Goal: Information Seeking & Learning: Find specific page/section

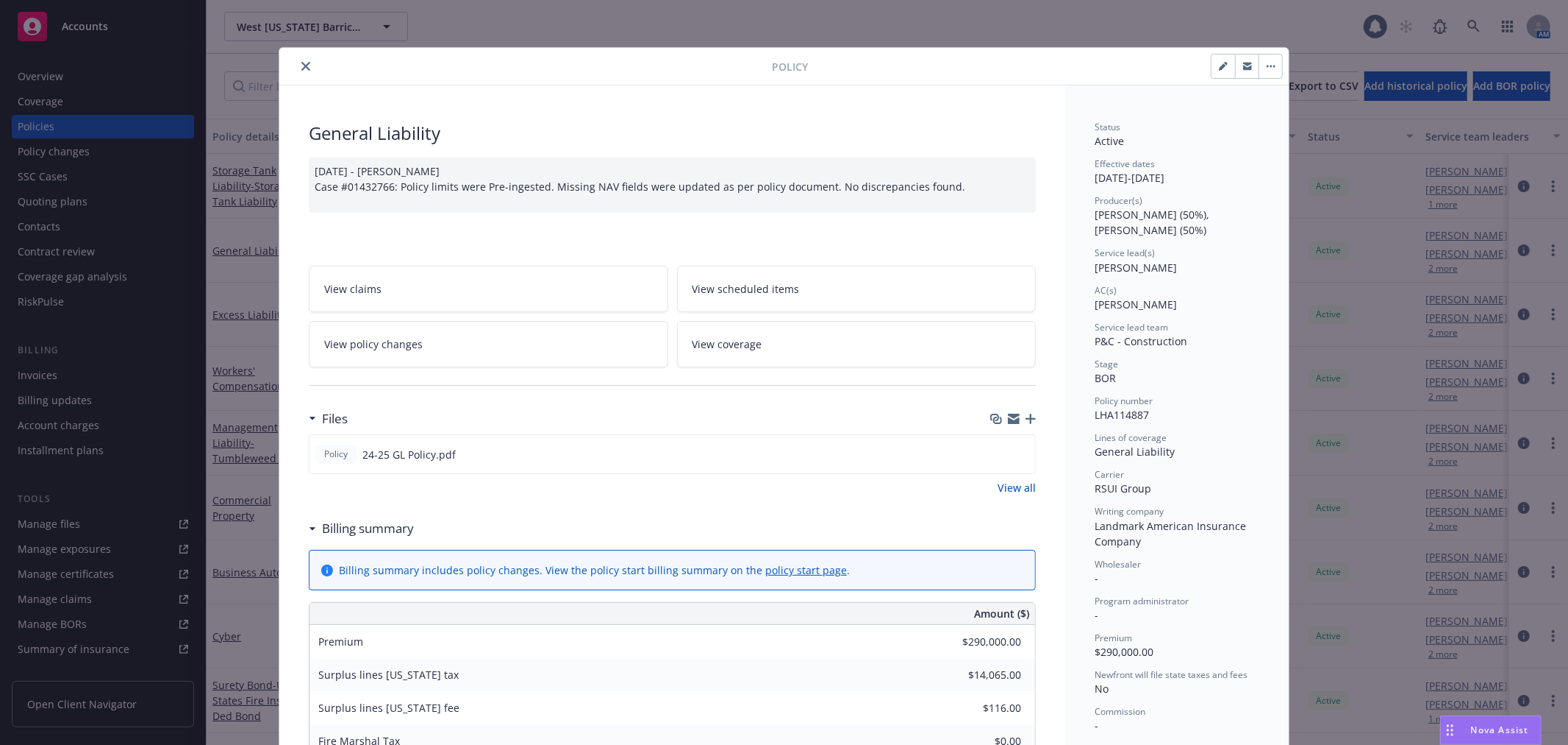
click at [304, 62] on button "close" at bounding box center [306, 66] width 18 height 18
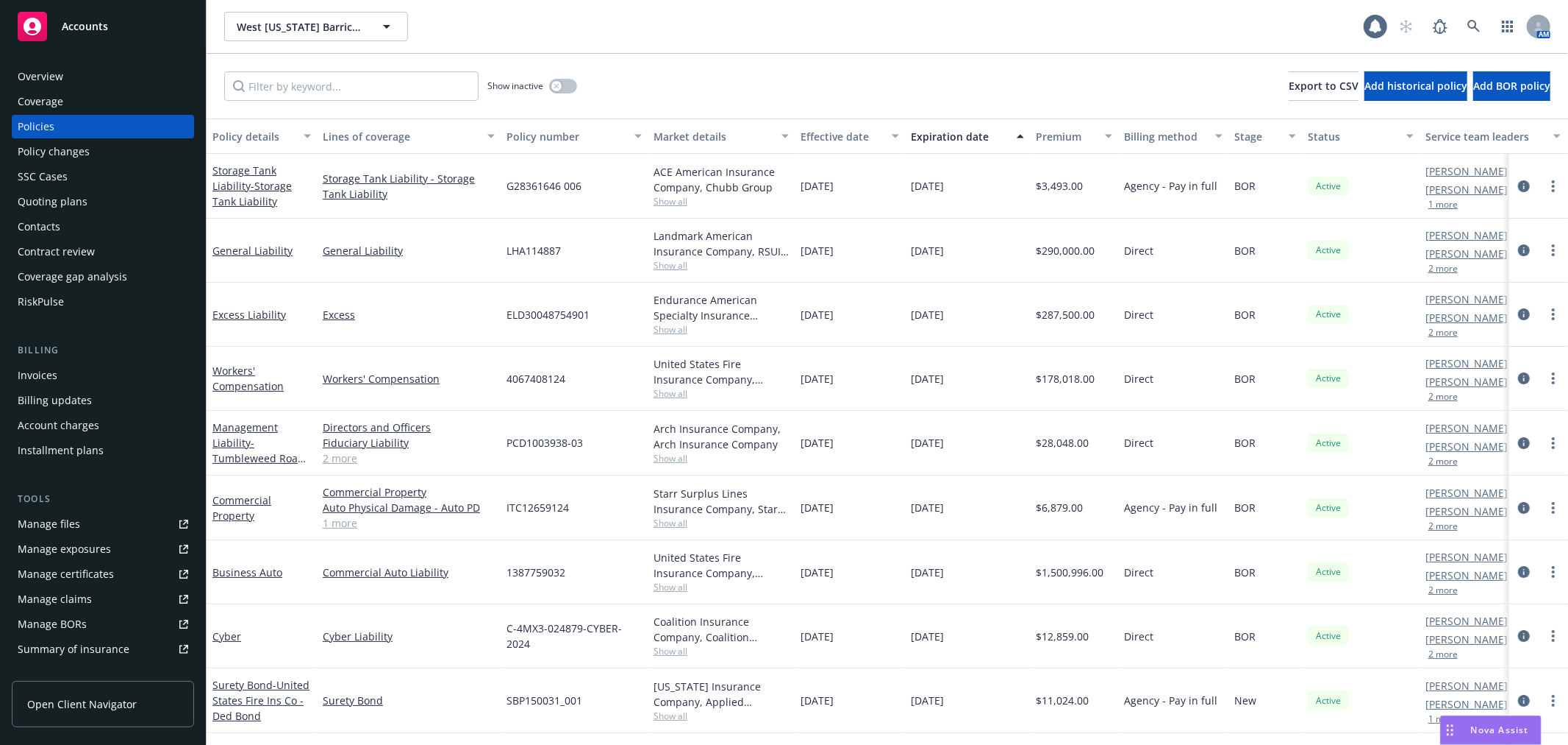
click at [96, 79] on div "Overview" at bounding box center [103, 77] width 171 height 24
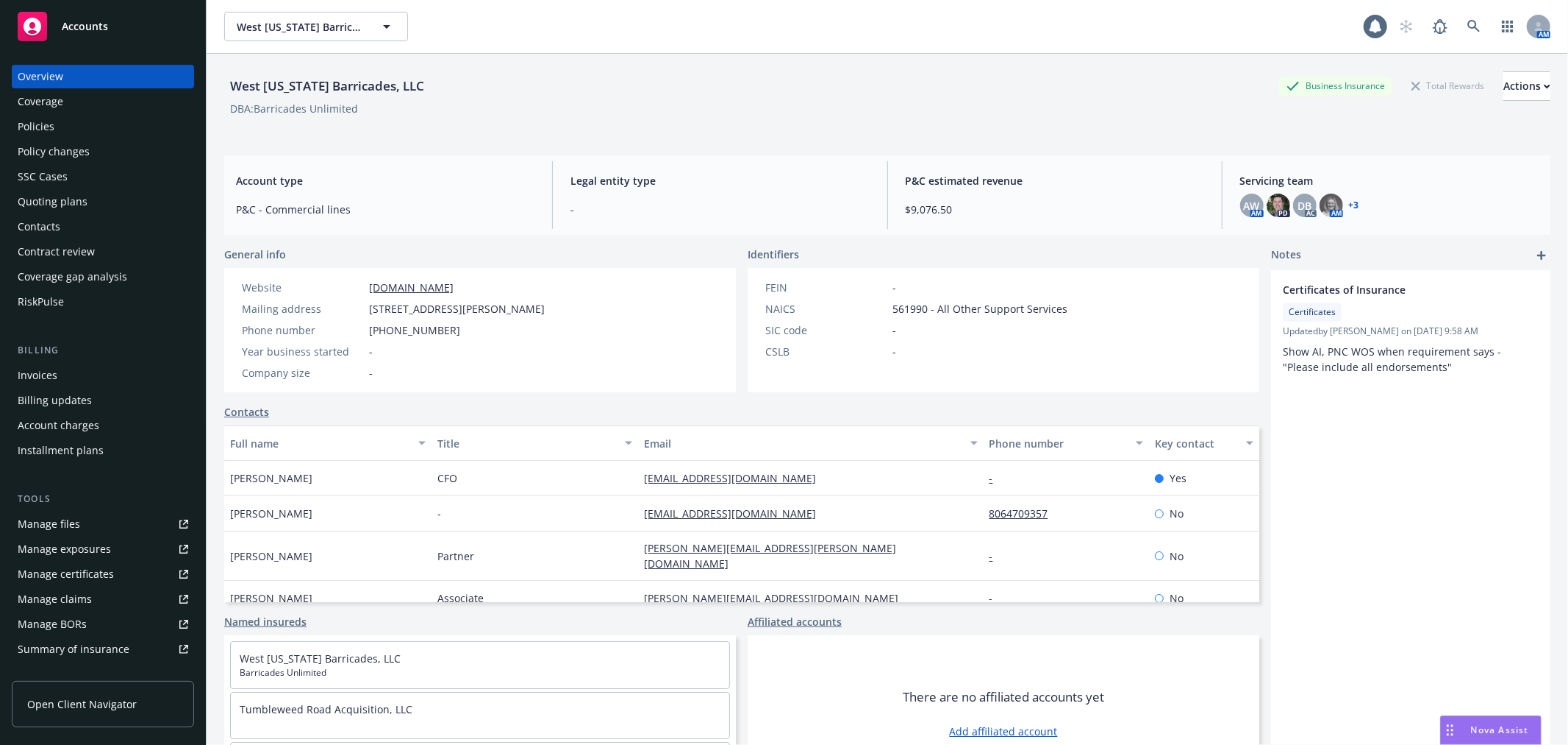
click at [1402, 435] on div "Certificates of Insurance Certificates Updated by [PERSON_NAME] on [DATE] 9:58 …" at bounding box center [1411, 520] width 280 height 501
click at [1468, 25] on link at bounding box center [1474, 26] width 29 height 29
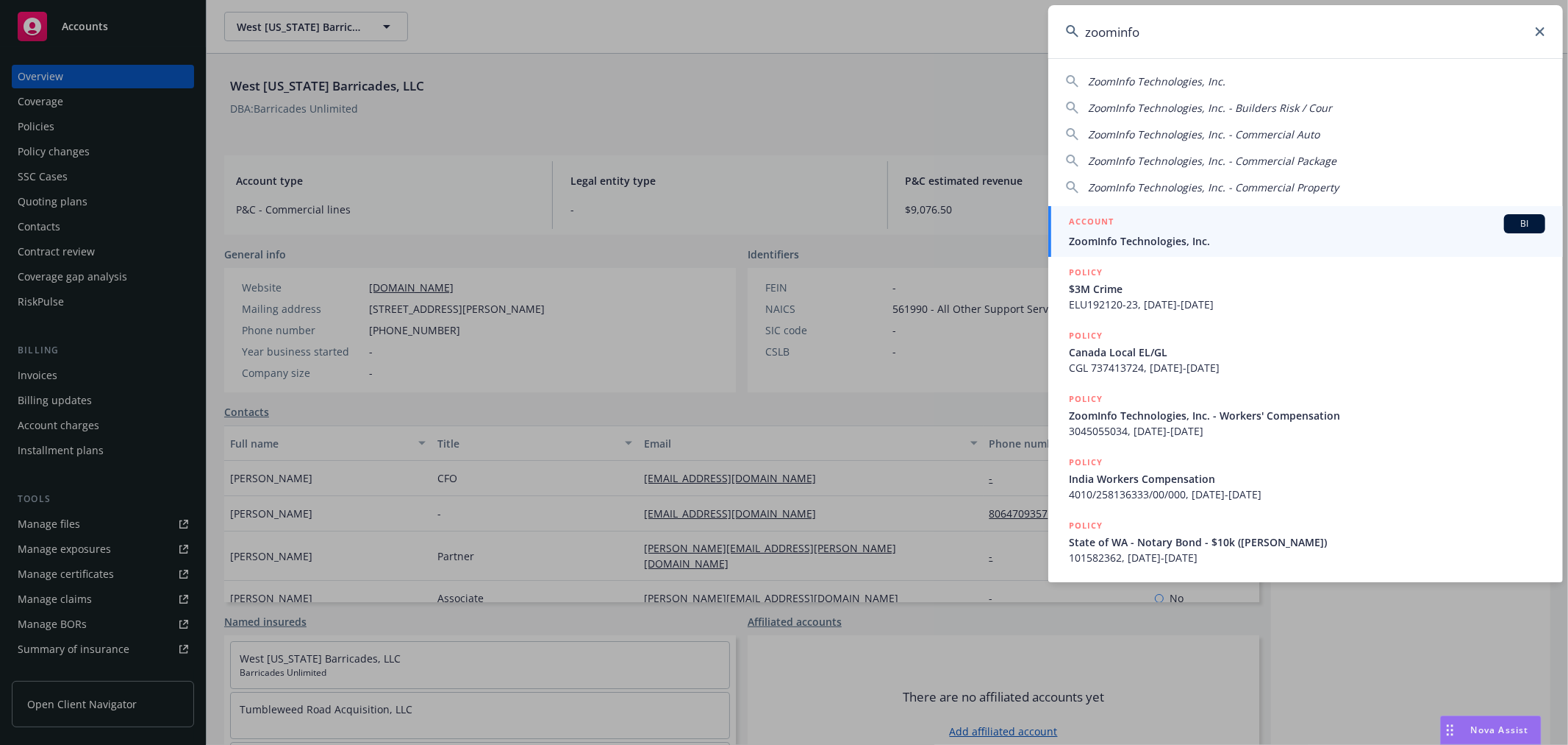
type input "zoominfo"
click at [1216, 221] on div "ACCOUNT BI" at bounding box center [1307, 224] width 476 height 19
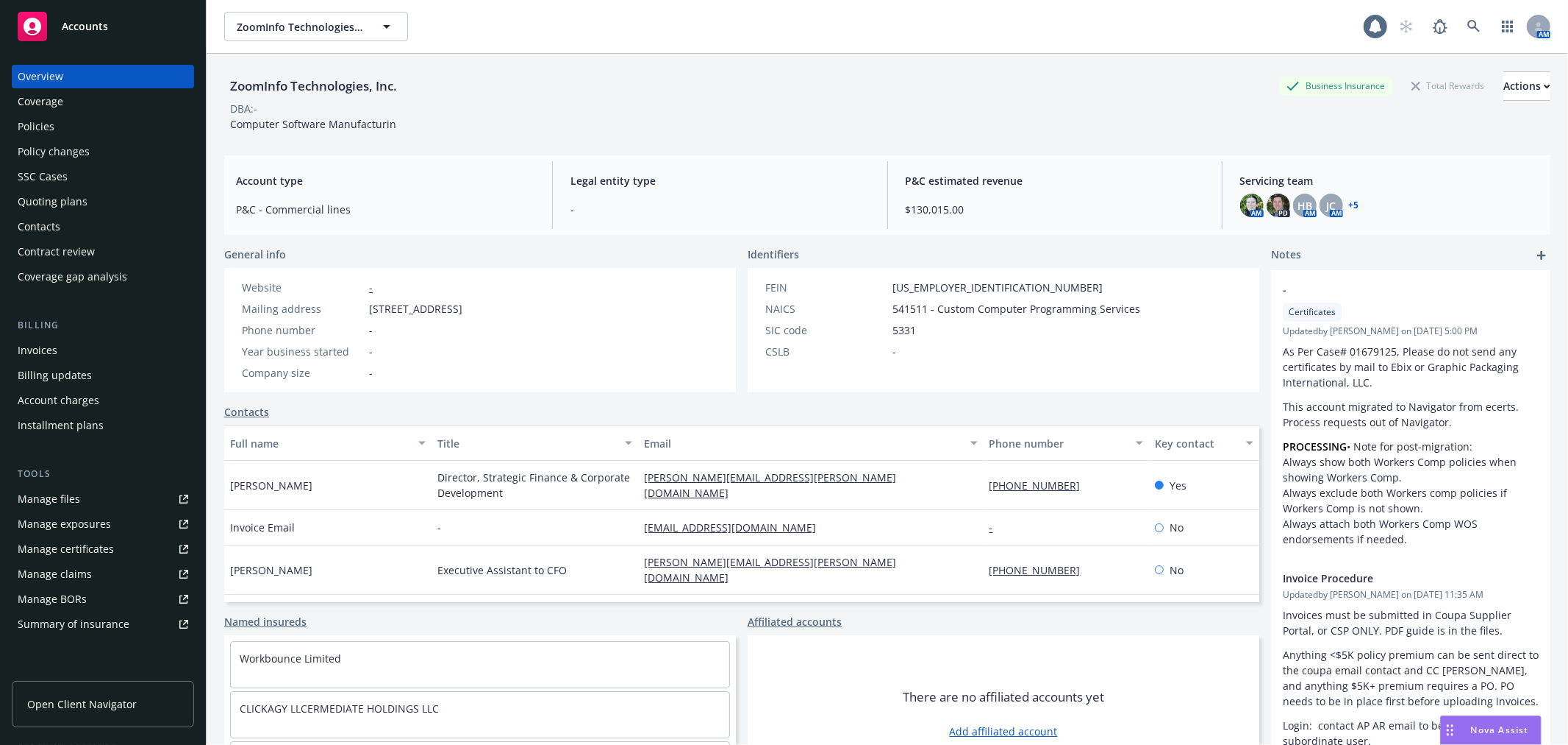
click at [137, 129] on div "Policies" at bounding box center [103, 127] width 171 height 24
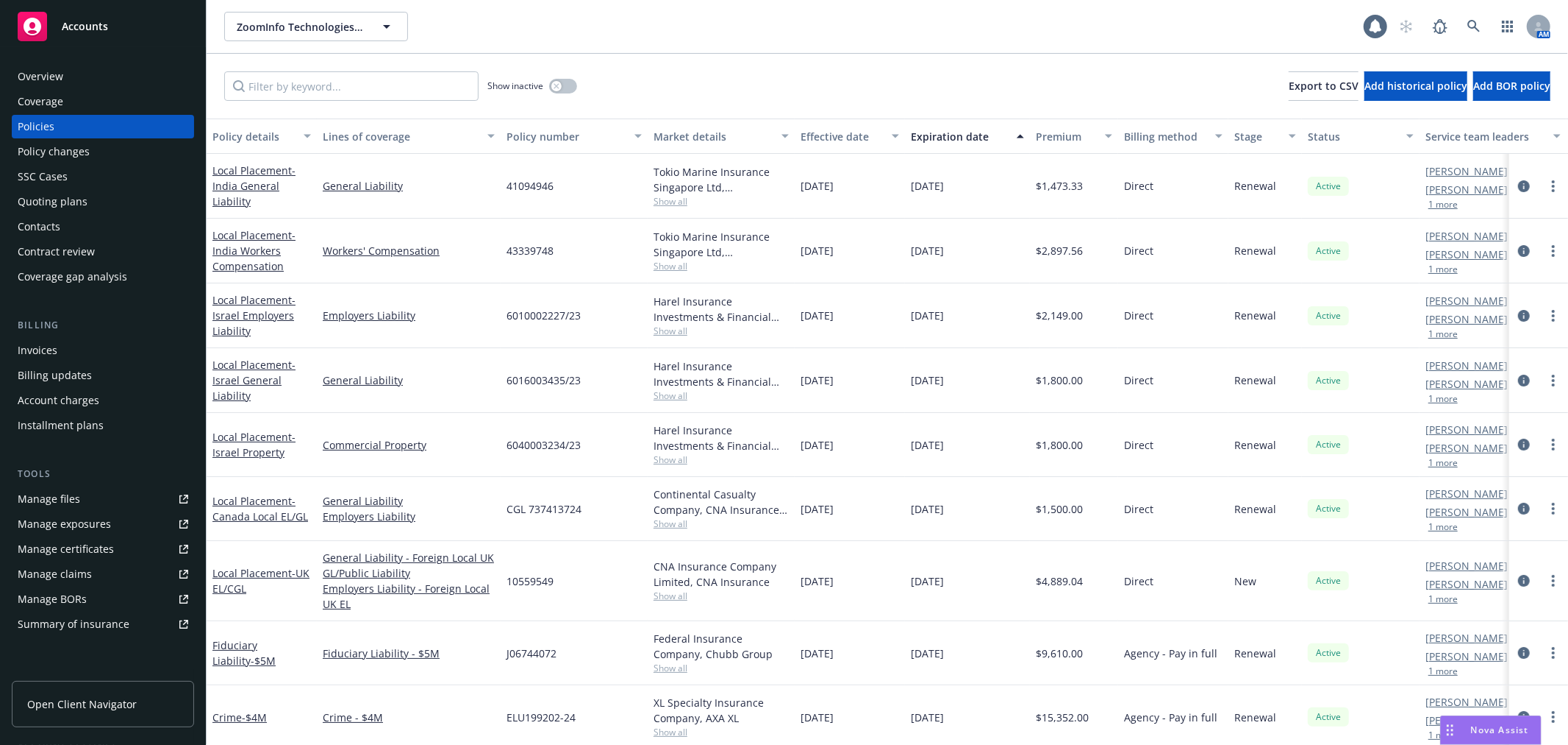
click at [575, 79] on div "Show inactive" at bounding box center [532, 86] width 90 height 29
click at [571, 82] on button "button" at bounding box center [563, 87] width 28 height 15
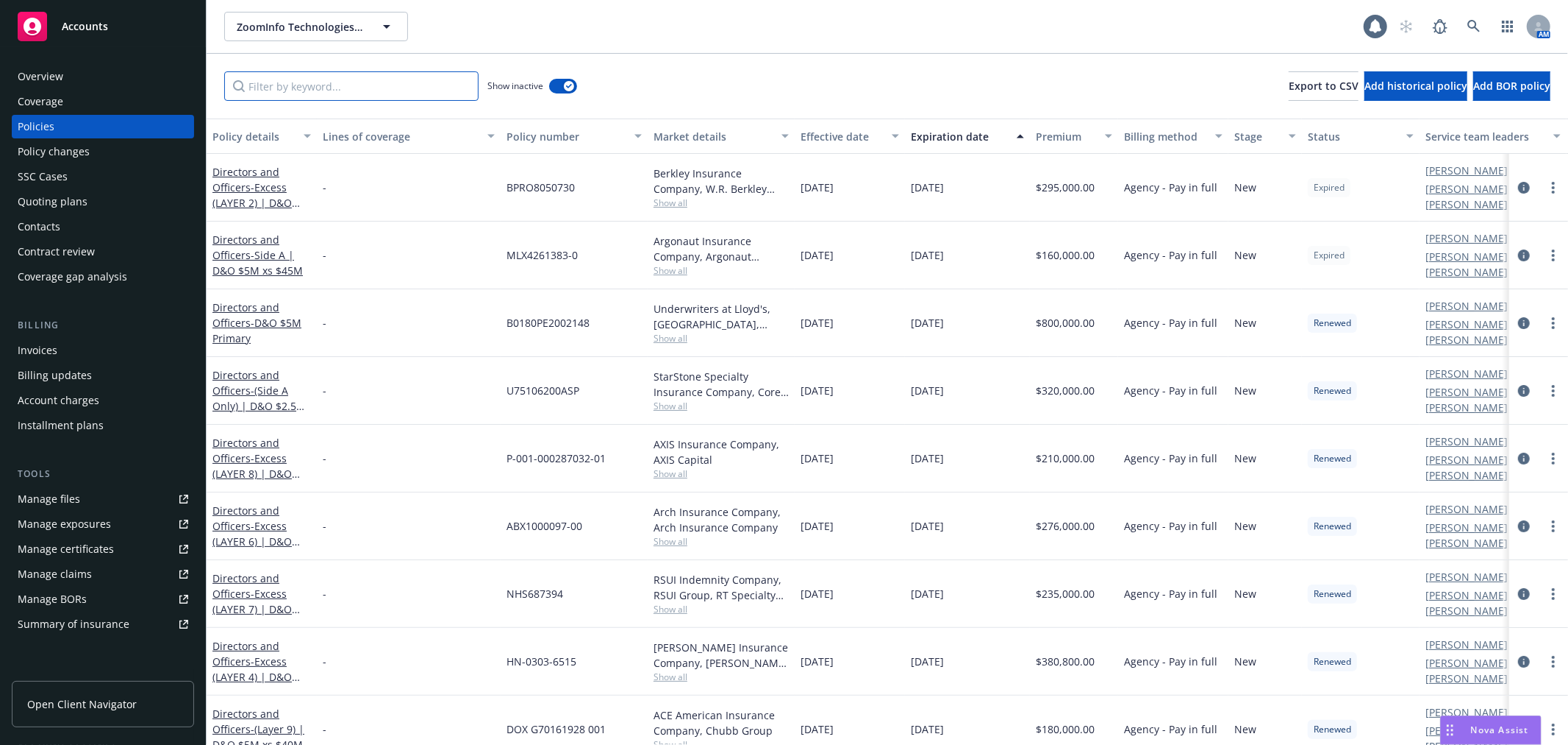
click at [363, 77] on input "Filter by keyword..." at bounding box center [351, 86] width 255 height 29
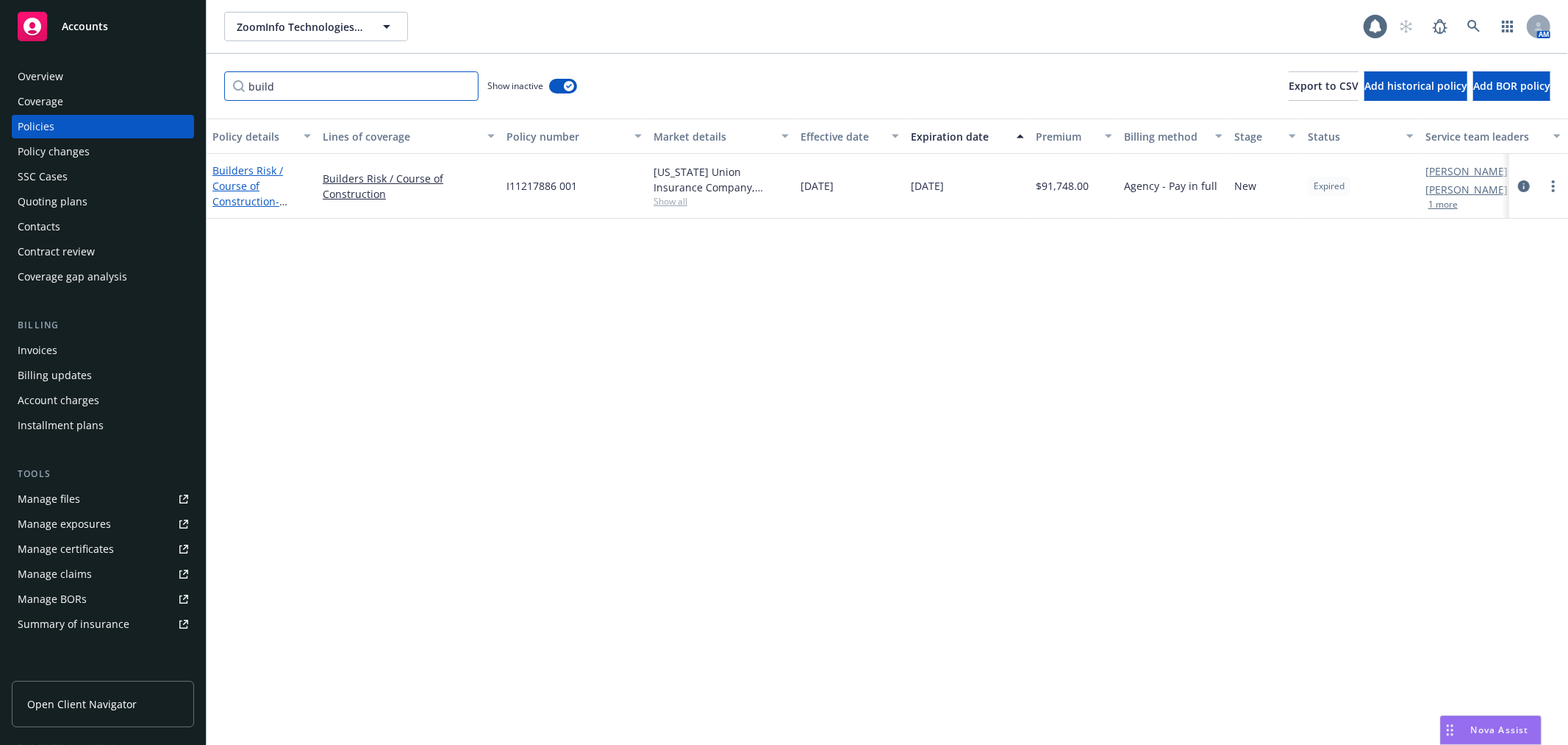
type input "build"
click at [230, 181] on link "Builders Risk / Course of Construction - Builders Risk - ZI Terminal 1" at bounding box center [254, 201] width 82 height 76
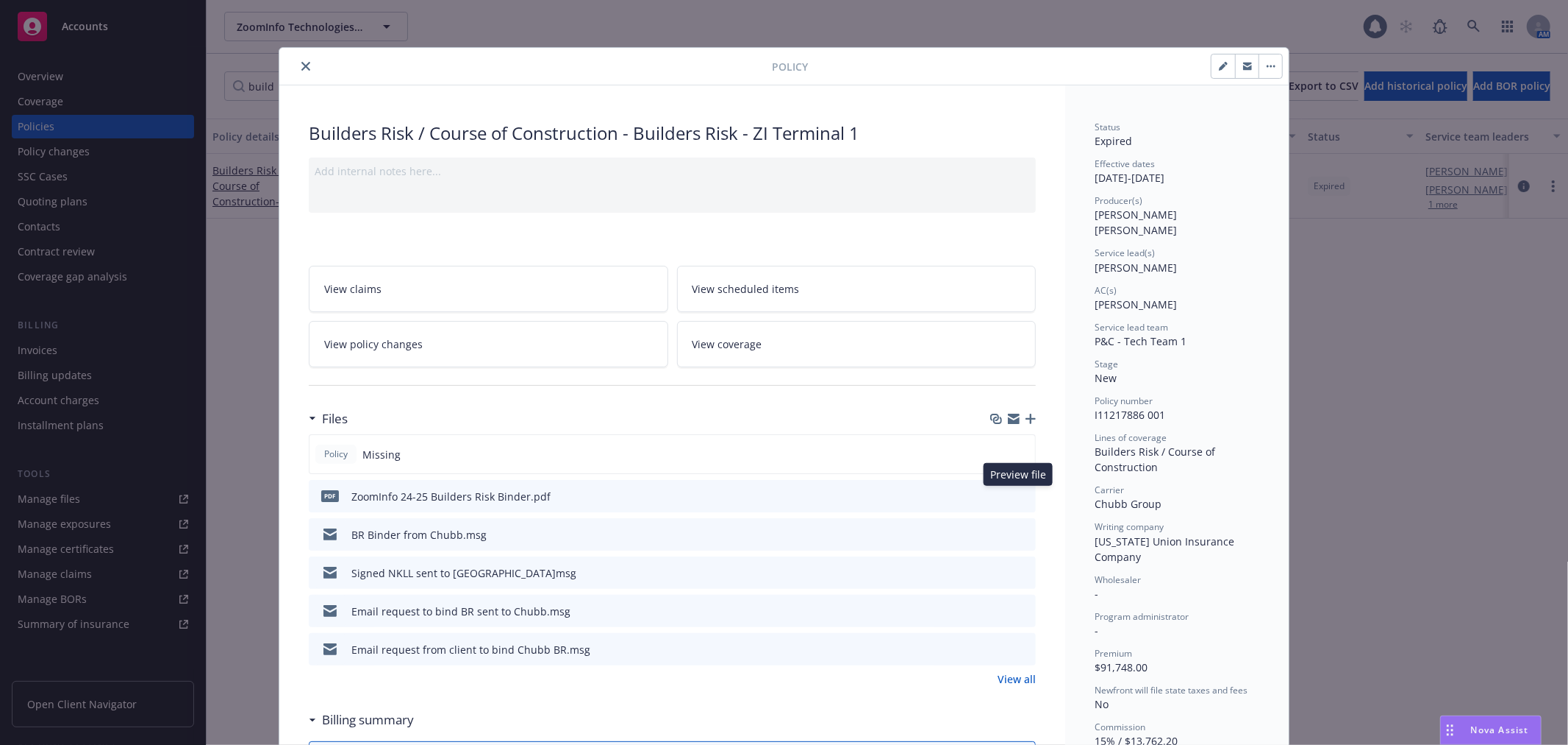
click at [1019, 498] on icon "preview file" at bounding box center [1022, 495] width 13 height 10
